Goal: Information Seeking & Learning: Learn about a topic

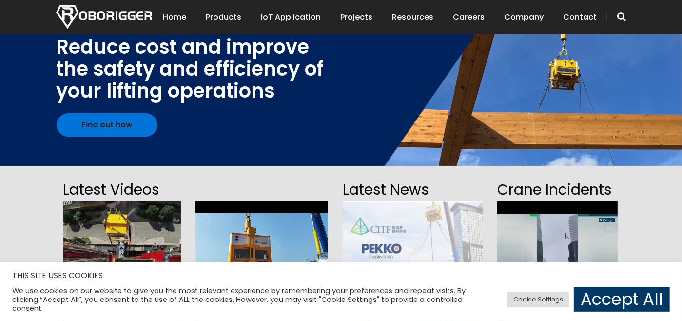
scroll to position [146, 0]
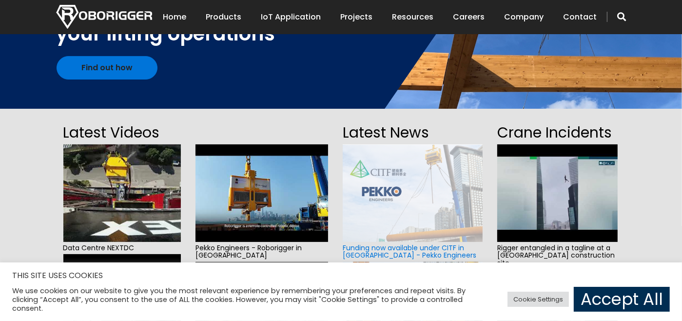
click at [636, 304] on link "Accept All" at bounding box center [622, 299] width 96 height 25
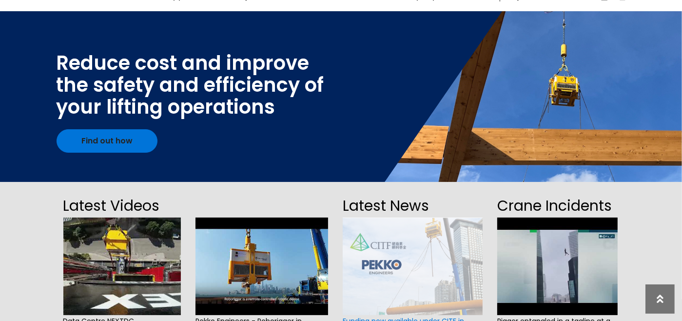
scroll to position [0, 0]
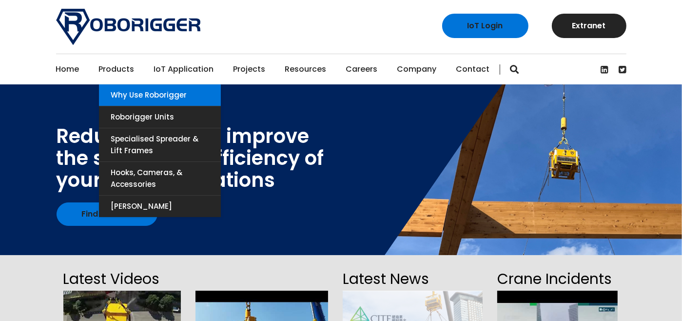
click at [137, 93] on link "Why use Roborigger" at bounding box center [160, 94] width 122 height 21
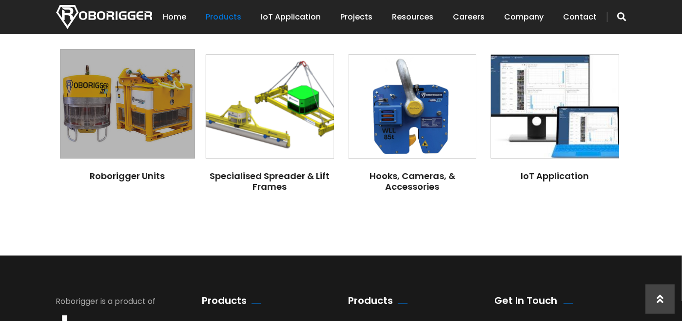
scroll to position [829, 0]
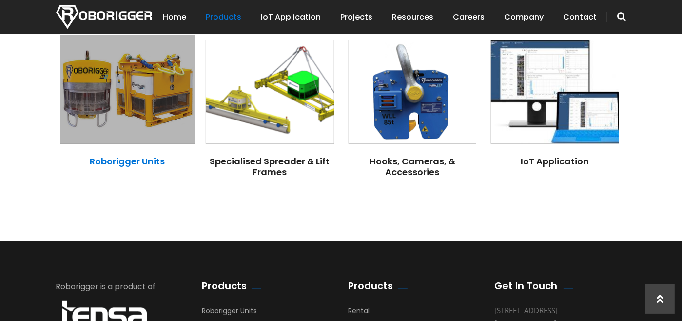
click at [138, 162] on link "Roborigger Units" at bounding box center [127, 161] width 75 height 12
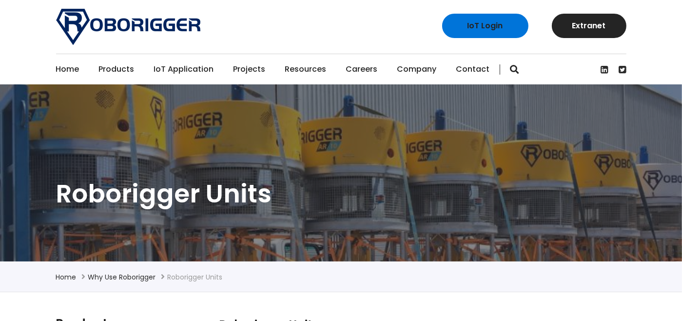
click at [244, 66] on link "Projects" at bounding box center [250, 69] width 32 height 30
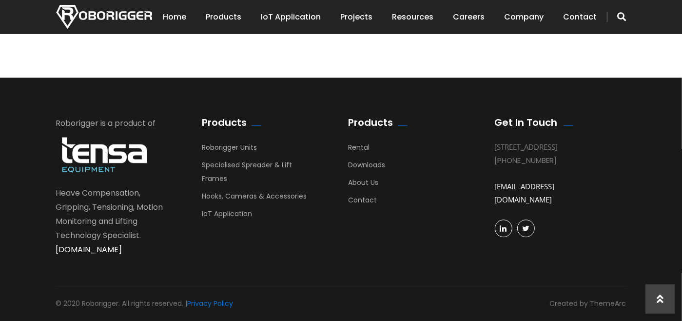
scroll to position [2723, 0]
